Goal: Transaction & Acquisition: Purchase product/service

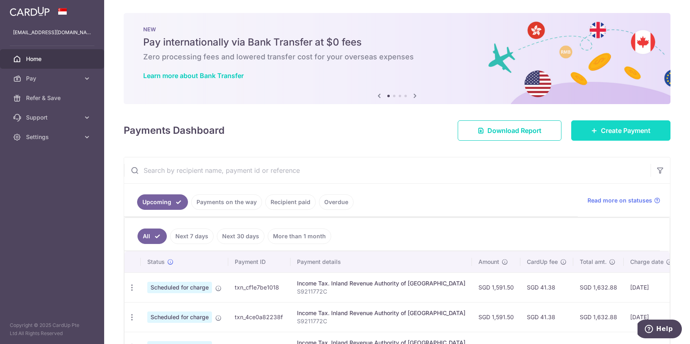
click at [602, 134] on span "Create Payment" at bounding box center [626, 131] width 50 height 10
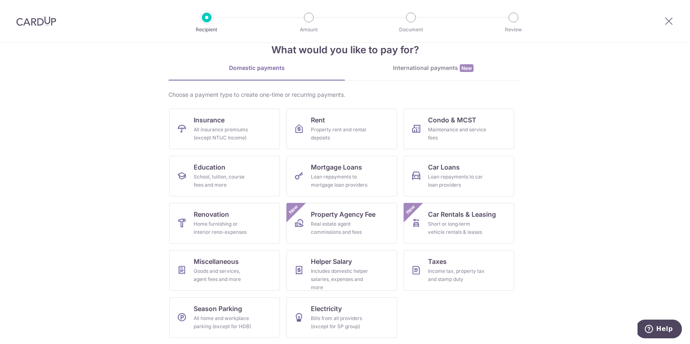
scroll to position [20, 0]
click at [357, 188] on div "Loan repayments to mortgage loan providers" at bounding box center [340, 181] width 59 height 16
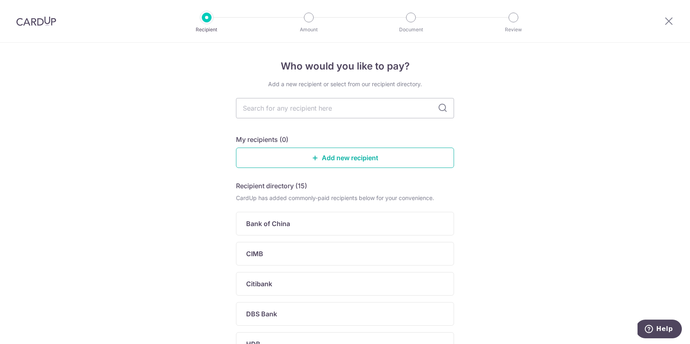
click at [352, 163] on link "Add new recipient" at bounding box center [345, 158] width 218 height 20
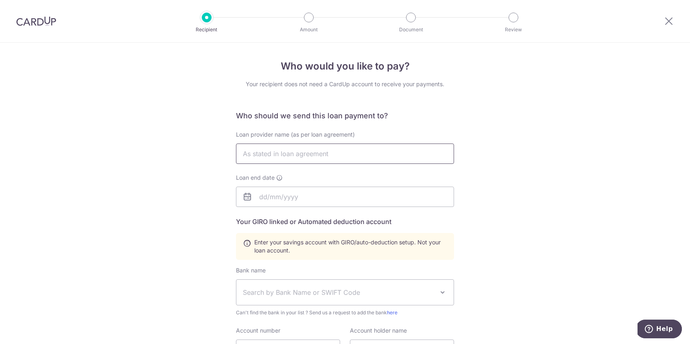
click at [348, 152] on input "text" at bounding box center [345, 154] width 218 height 20
drag, startPoint x: 290, startPoint y: 134, endPoint x: 339, endPoint y: 133, distance: 48.9
click at [339, 133] on span "Loan provider name (as per loan agreement)" at bounding box center [295, 134] width 119 height 7
click at [356, 153] on input "text" at bounding box center [345, 154] width 218 height 20
click at [351, 154] on input "text" at bounding box center [345, 154] width 218 height 20
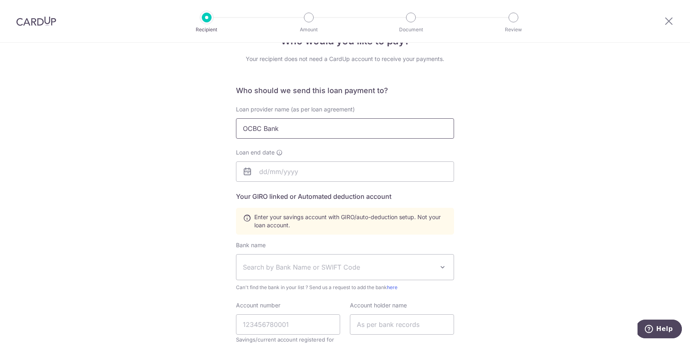
scroll to position [26, 0]
type input "OCBC Bank"
click at [282, 167] on input "text" at bounding box center [345, 171] width 218 height 20
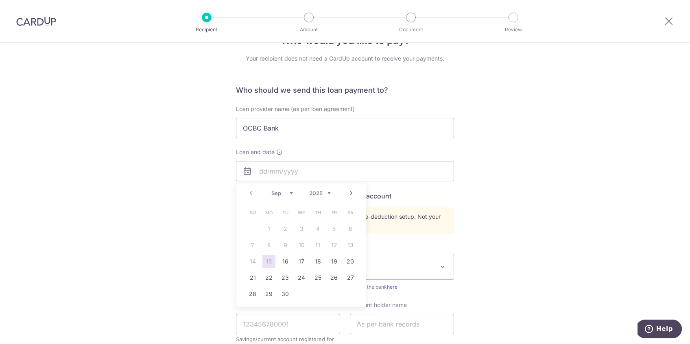
click at [468, 196] on div "Who would you like to pay? Your recipient does not need a CardUp account to rec…" at bounding box center [345, 258] width 690 height 482
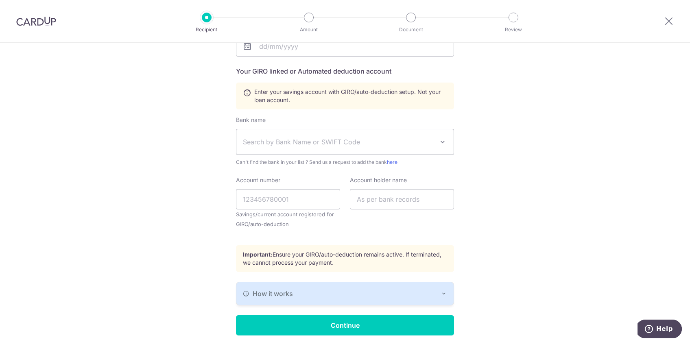
scroll to position [169, 0]
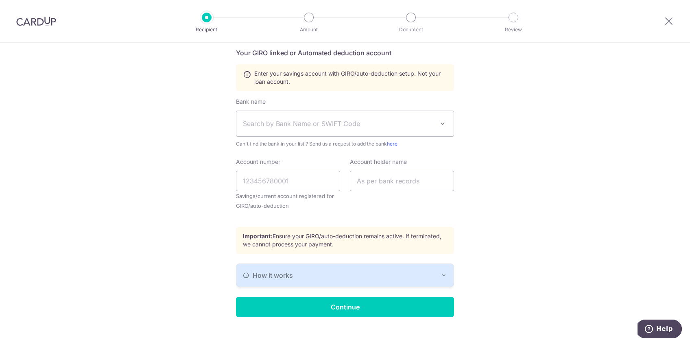
click at [331, 121] on span "Search by Bank Name or SWIFT Code" at bounding box center [338, 124] width 191 height 10
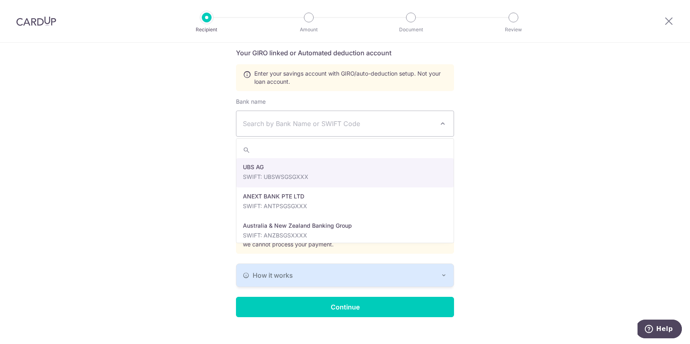
click at [363, 155] on input "search" at bounding box center [344, 150] width 217 height 16
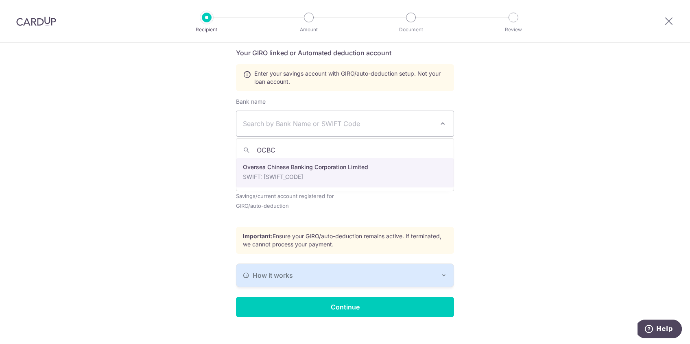
type input "OCBC"
select select "12"
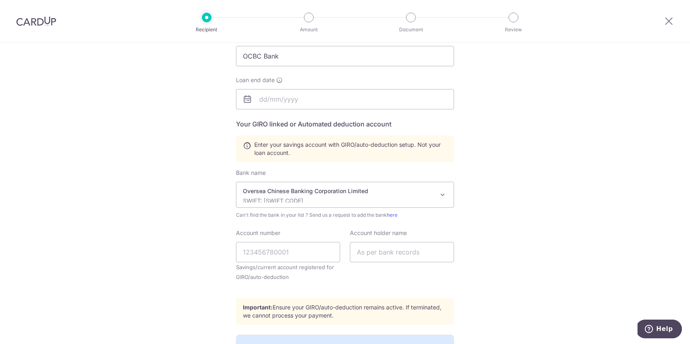
scroll to position [98, 0]
click at [298, 254] on input "Account number" at bounding box center [288, 251] width 104 height 20
click at [298, 256] on input "Account number" at bounding box center [288, 251] width 104 height 20
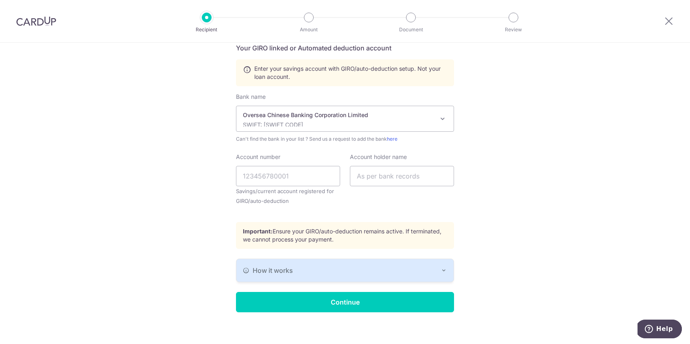
click at [378, 273] on div "How it works" at bounding box center [345, 271] width 204 height 10
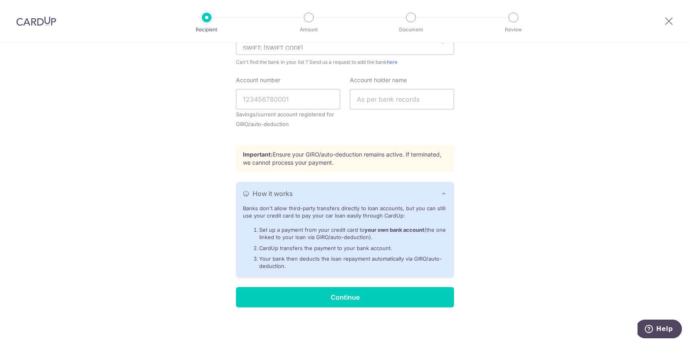
scroll to position [252, 0]
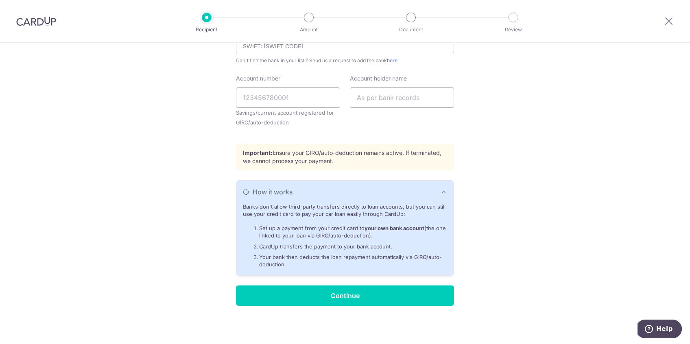
click at [564, 137] on div "Who would you like to pay? Your recipient does not need a CardUp account to rec…" at bounding box center [345, 67] width 690 height 554
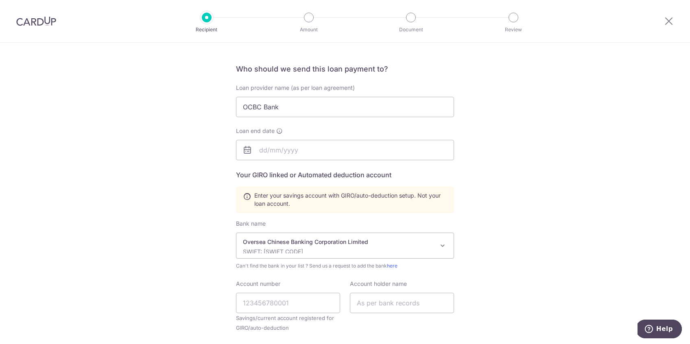
scroll to position [54, 0]
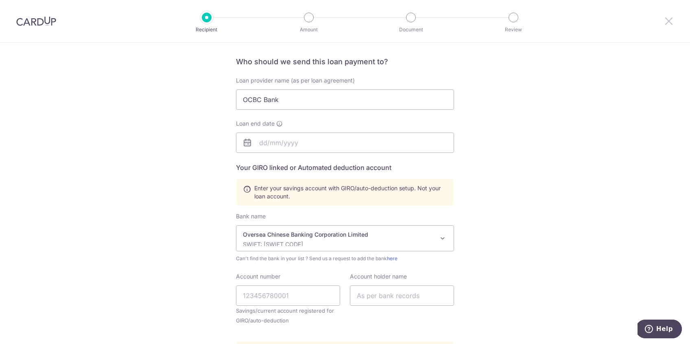
click at [673, 19] on icon at bounding box center [669, 21] width 10 height 10
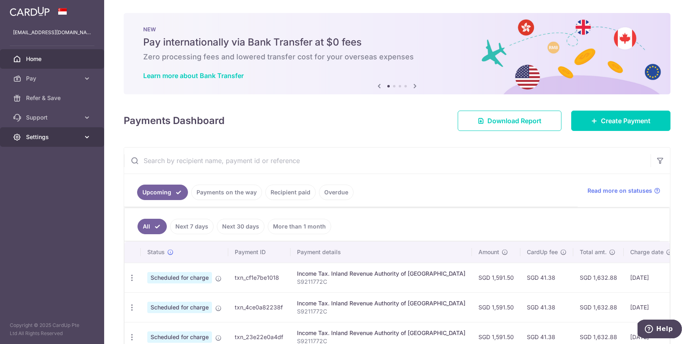
click at [84, 141] on icon at bounding box center [87, 137] width 8 height 8
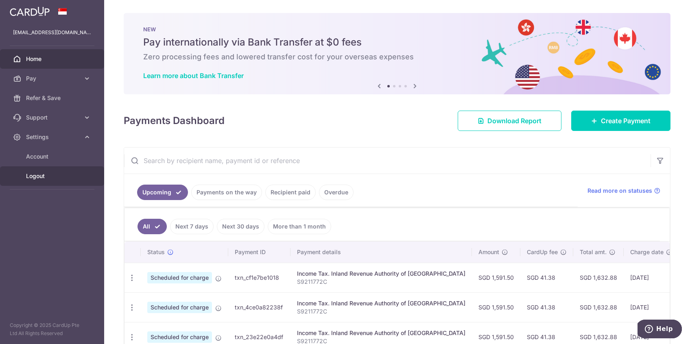
click at [55, 178] on span "Logout" at bounding box center [53, 176] width 54 height 8
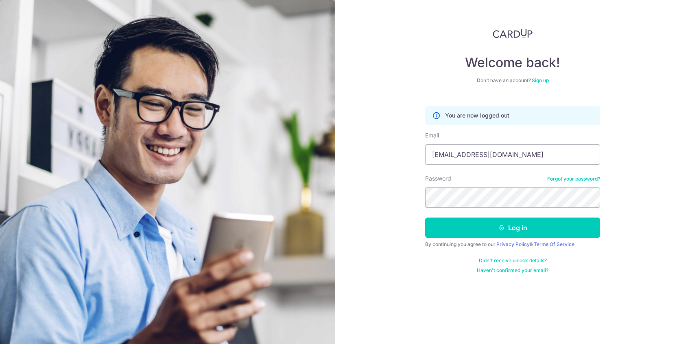
drag, startPoint x: 444, startPoint y: 156, endPoint x: 417, endPoint y: 152, distance: 27.6
click at [417, 152] on div "Welcome back! Don’t have an account? Sign up You are now logged out Email [EMAI…" at bounding box center [512, 172] width 355 height 344
type input "[EMAIL_ADDRESS][DOMAIN_NAME]"
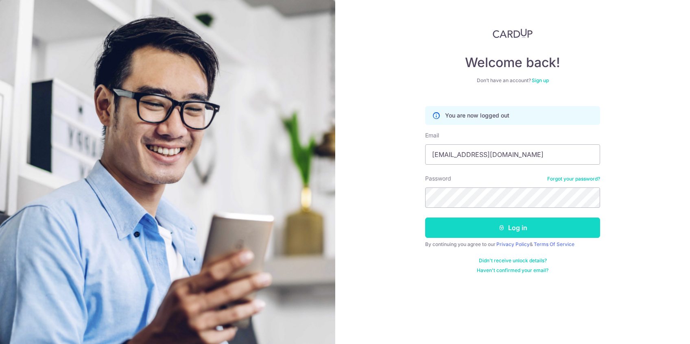
click at [481, 221] on button "Log in" at bounding box center [512, 228] width 175 height 20
